Goal: Check status: Check status

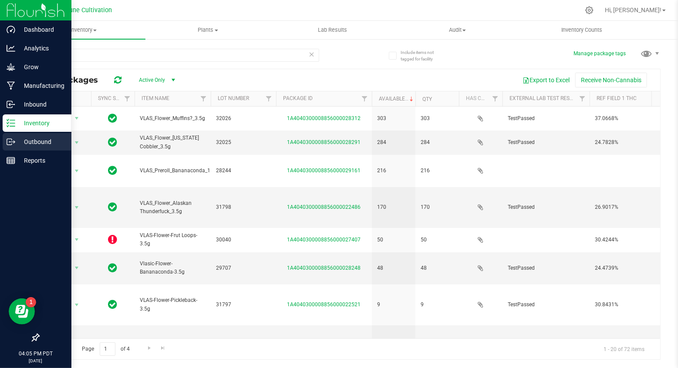
click at [26, 140] on p "Outbound" at bounding box center [41, 142] width 52 height 10
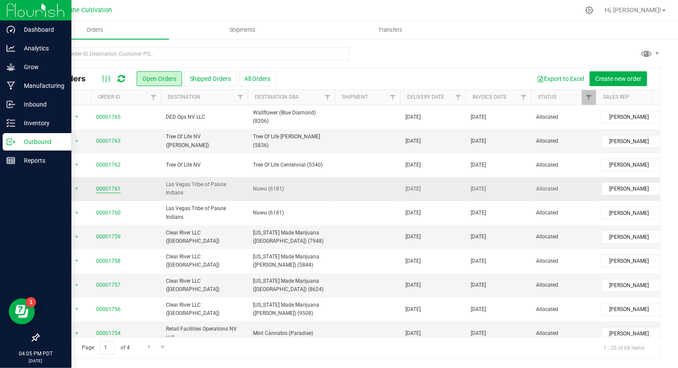
click at [99, 186] on link "00001761" at bounding box center [108, 189] width 24 height 8
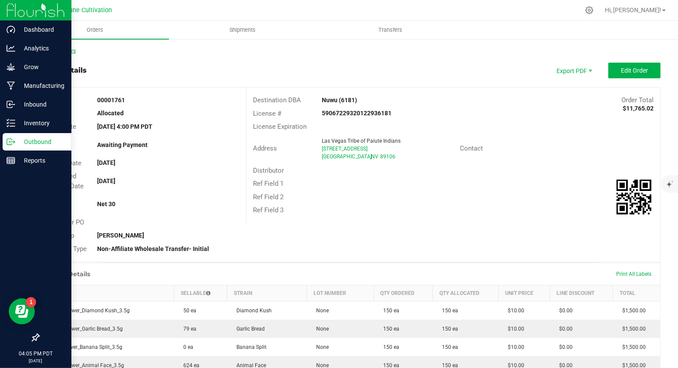
click at [52, 49] on link "Back to Orders" at bounding box center [56, 51] width 37 height 6
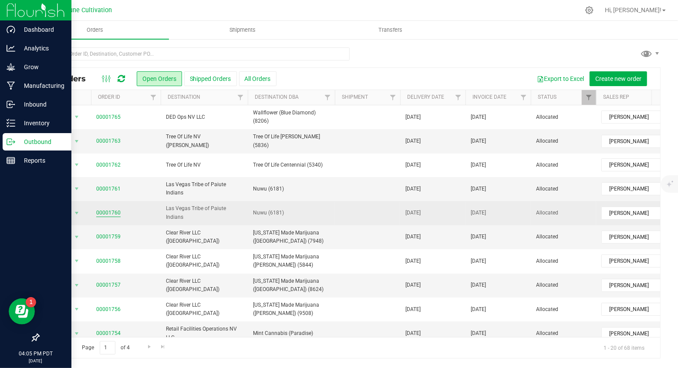
click at [115, 213] on link "00001760" at bounding box center [108, 213] width 24 height 8
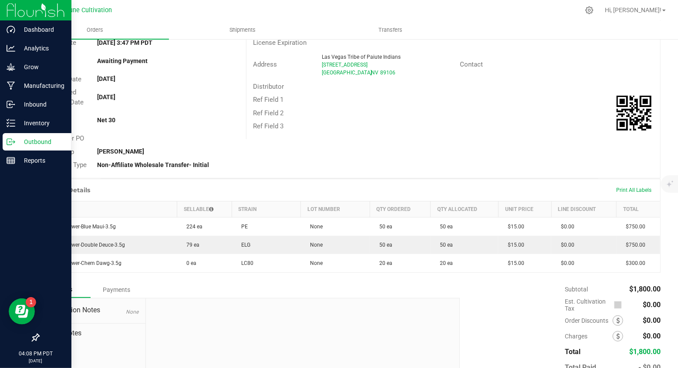
scroll to position [116, 0]
